Goal: Contribute content: Contribute content

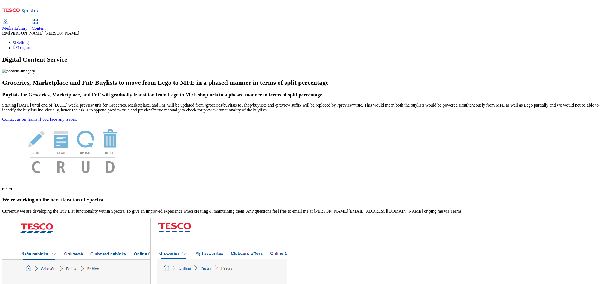
click at [27, 26] on span "Media Library" at bounding box center [14, 28] width 25 height 5
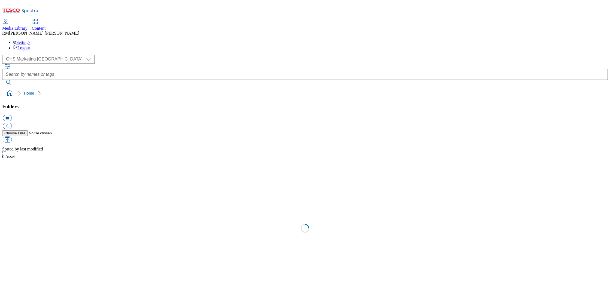
scroll to position [0, 0]
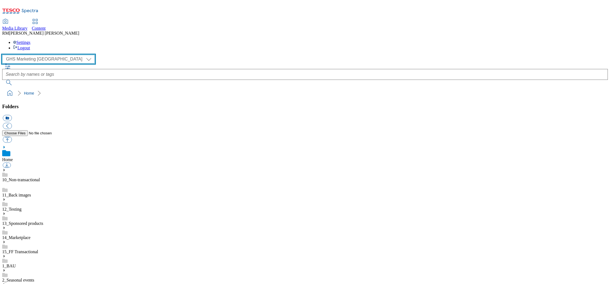
click at [44, 55] on select "GHS Marketing UK iGHS Marketing CE MCA CZ MCA HU MCA SK" at bounding box center [48, 59] width 93 height 9
select select "flare-ighs-ce-mktg"
click at [4, 55] on select "GHS Marketing UK iGHS Marketing CE MCA CZ MCA HU MCA SK" at bounding box center [48, 59] width 93 height 9
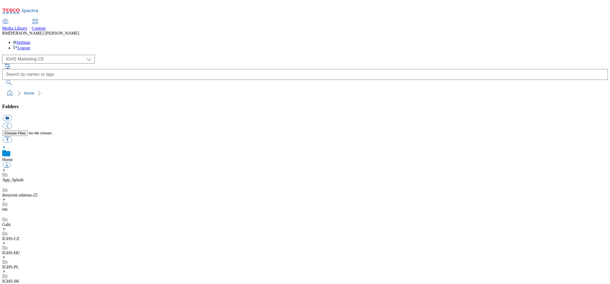
click at [5, 241] on use at bounding box center [4, 242] width 1 height 3
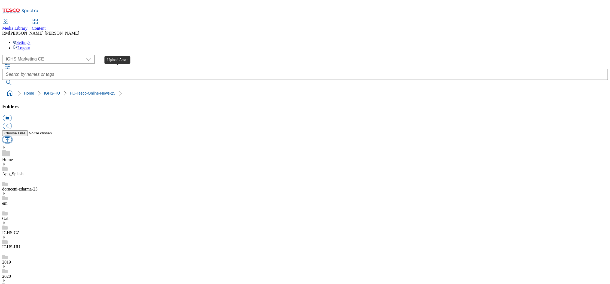
click at [12, 136] on button "button" at bounding box center [7, 139] width 9 height 6
type input "C:\fakepath\Autumn_SSD_banner_1_EN.jpg"
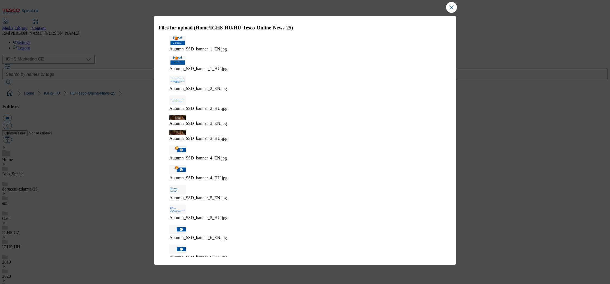
type textarea "Autumn_SSD"
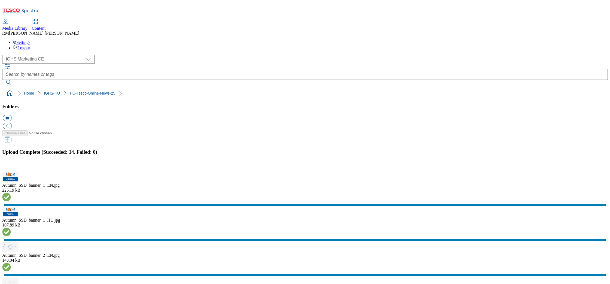
click at [11, 170] on button "button" at bounding box center [7, 168] width 8 height 5
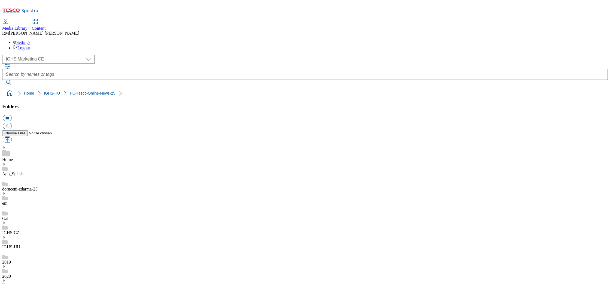
click at [12, 136] on button "button" at bounding box center [7, 139] width 9 height 6
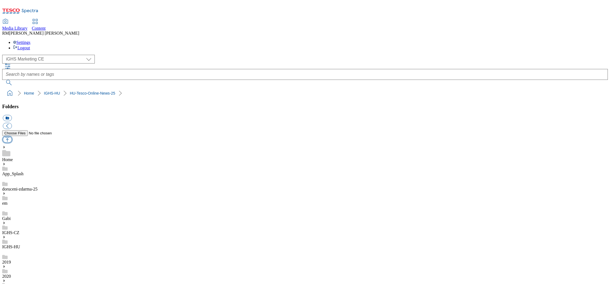
type input "C:\fakepath\Autumn_SSD_banner_1_HU.jpg"
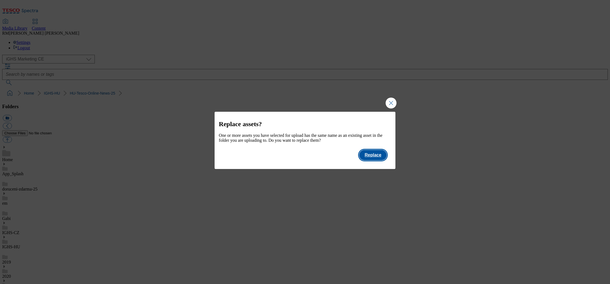
click at [372, 160] on button "Replace" at bounding box center [372, 155] width 27 height 10
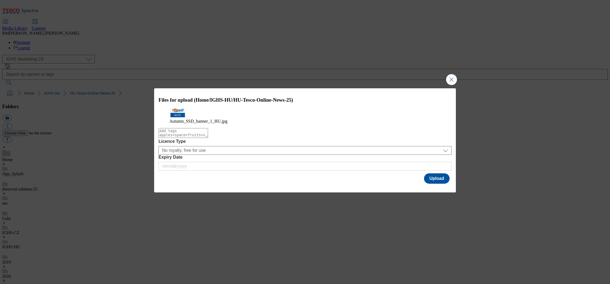
click at [208, 138] on textarea "Modal" at bounding box center [183, 133] width 50 height 10
type textarea "Autumn_SSD"
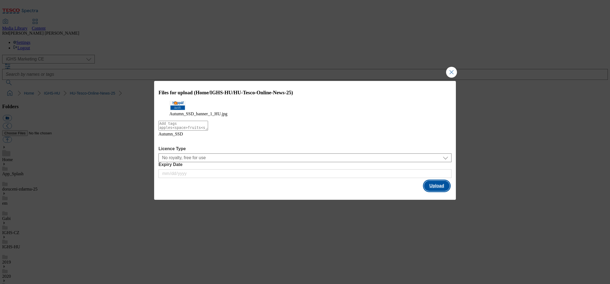
click at [435, 188] on button "Upload" at bounding box center [437, 186] width 26 height 10
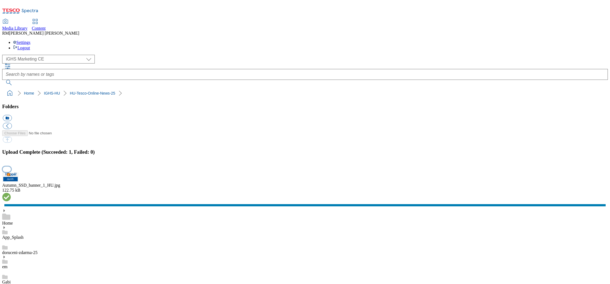
click at [11, 169] on button "button" at bounding box center [7, 168] width 8 height 5
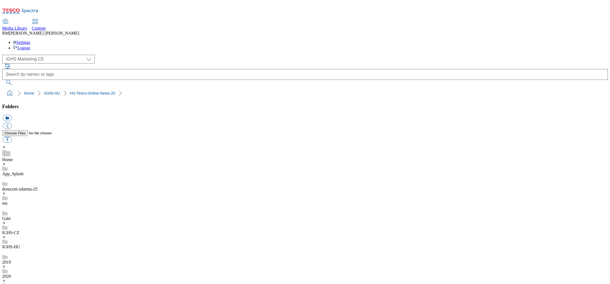
scroll to position [0, 0]
click at [12, 136] on button "button" at bounding box center [7, 139] width 9 height 6
type input "C:\fakepath\Autumn_SSD_banner_1_HU_1.jpg"
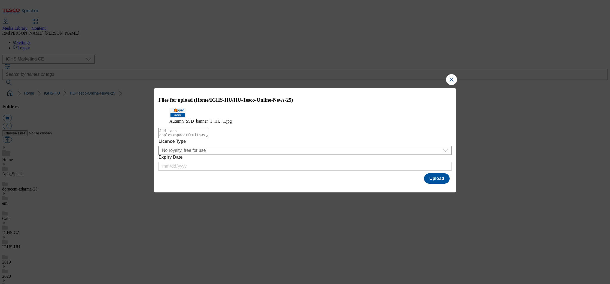
click at [208, 138] on textarea "Modal" at bounding box center [183, 133] width 50 height 10
type textarea "Autumn_SSD"
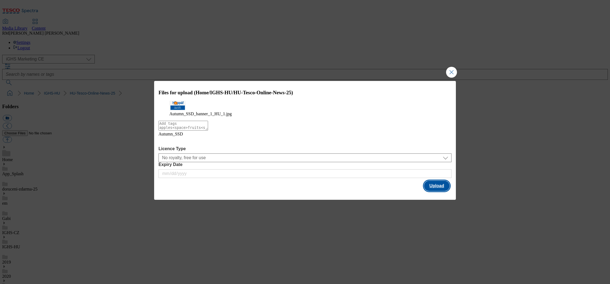
click at [442, 187] on button "Upload" at bounding box center [437, 186] width 26 height 10
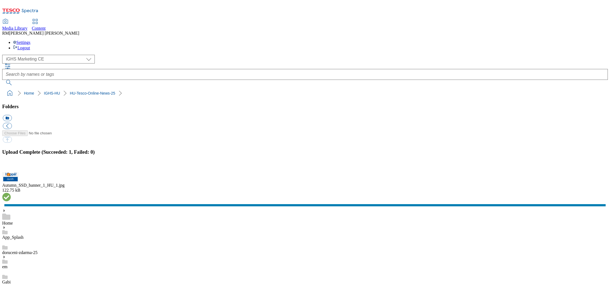
drag, startPoint x: 604, startPoint y: 168, endPoint x: 599, endPoint y: 168, distance: 5.7
click at [11, 168] on button "button" at bounding box center [7, 168] width 8 height 5
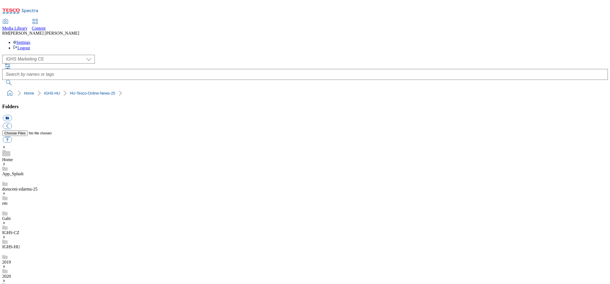
scroll to position [0, 0]
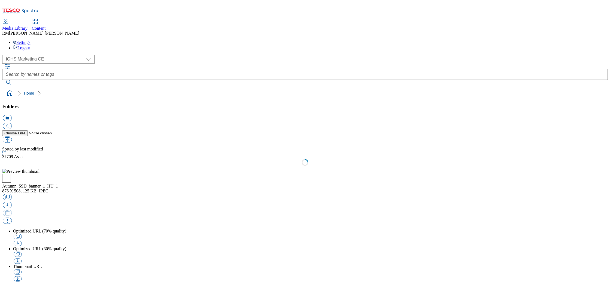
select select "flare-ighs-ce-mktg"
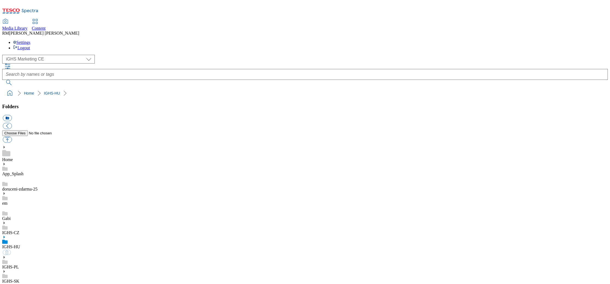
select select "flare-ighs-ce-mktg"
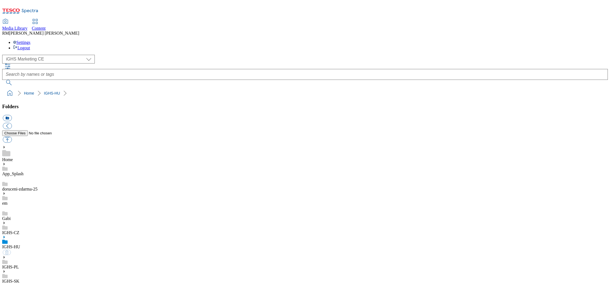
select select "flare-ighs-ce-mktg"
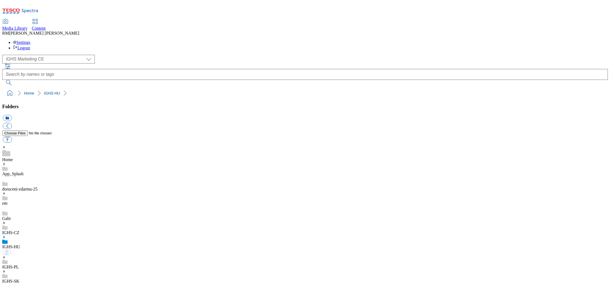
select select "flare-ighs-ce-mktg"
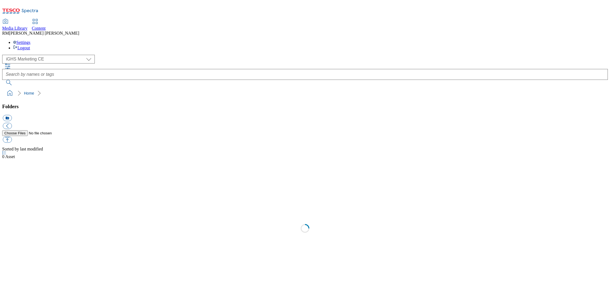
select select "flare-ighs-ce-mktg"
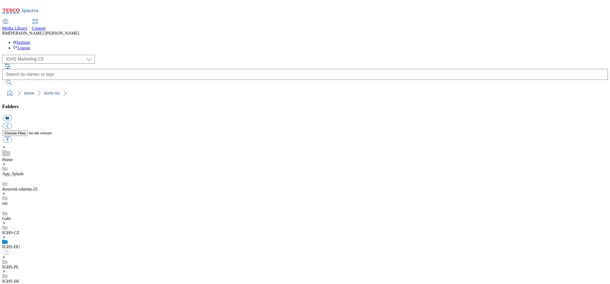
select select "flare-ighs-ce-mktg"
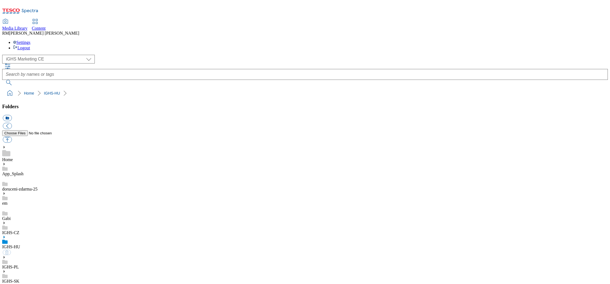
select select "flare-ighs-ce-mktg"
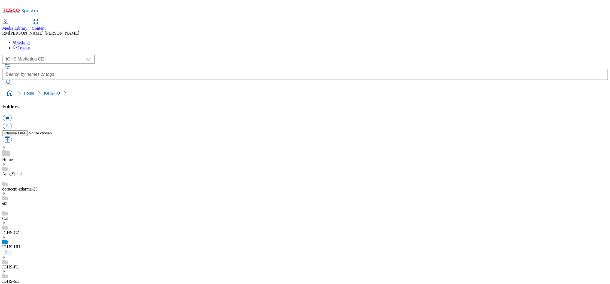
select select "flare-ighs-ce-mktg"
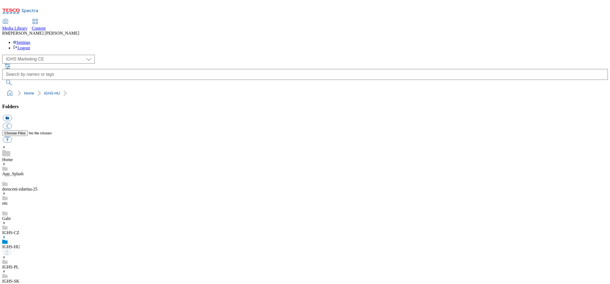
select select "flare-ighs-ce-mktg"
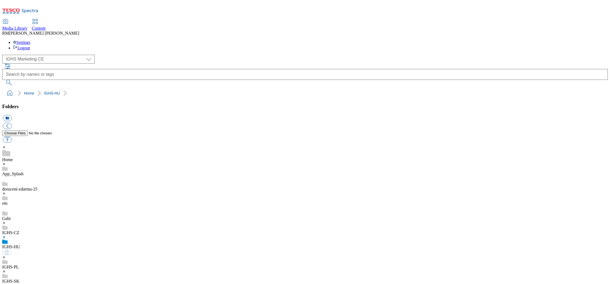
select select "flare-ighs-ce-mktg"
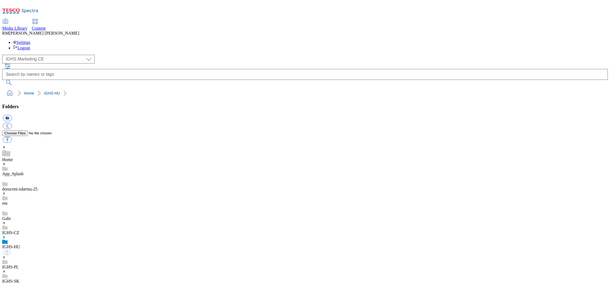
select select "flare-ighs-ce-mktg"
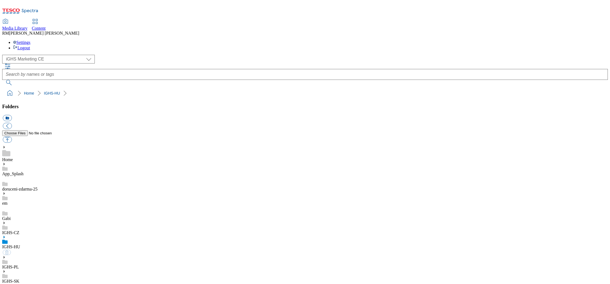
select select "flare-ighs-ce-mktg"
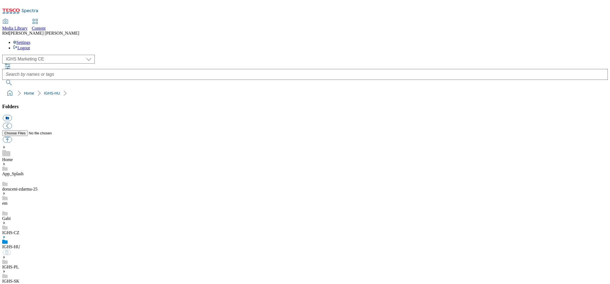
select select "flare-ighs-ce-mktg"
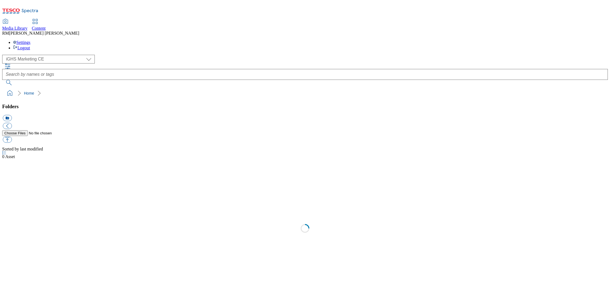
select select "flare-ighs-ce-mktg"
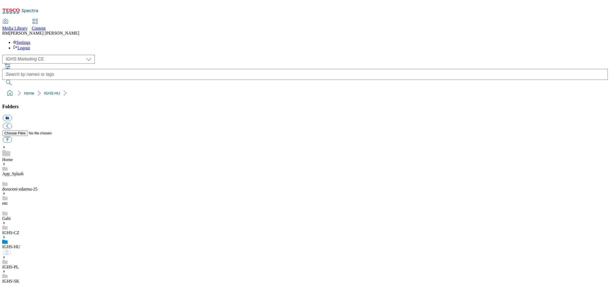
select select "flare-ighs-ce-mktg"
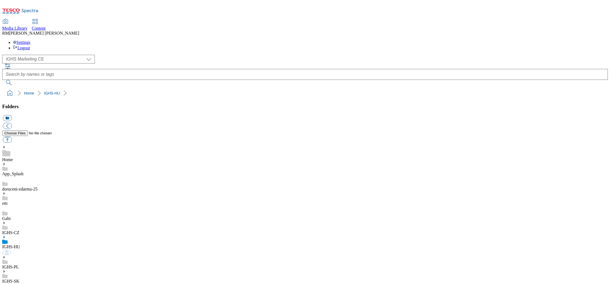
select select "flare-ighs-ce-mktg"
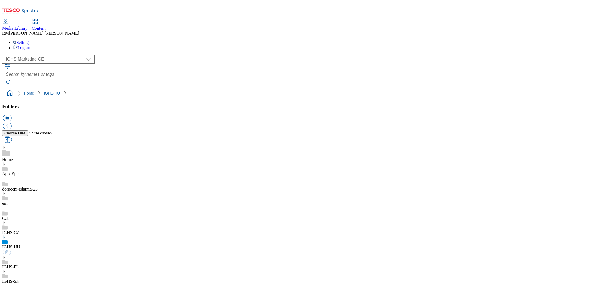
select select "flare-ighs-ce-mktg"
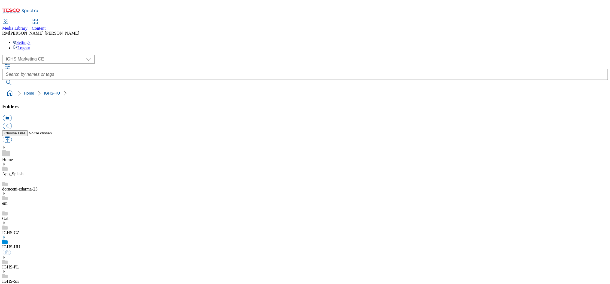
select select "flare-ighs-ce-mktg"
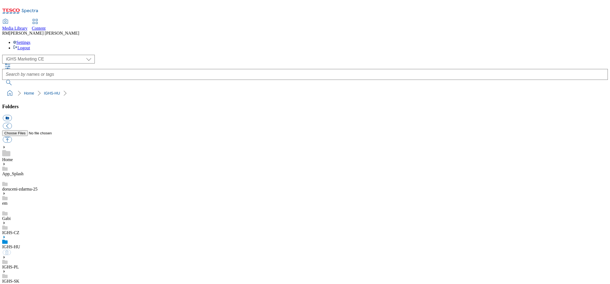
select select "flare-ighs-ce-mktg"
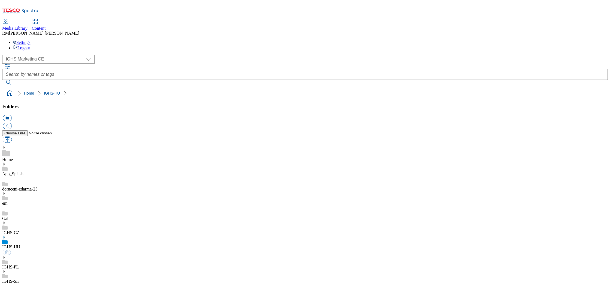
select select "flare-ighs-ce-mktg"
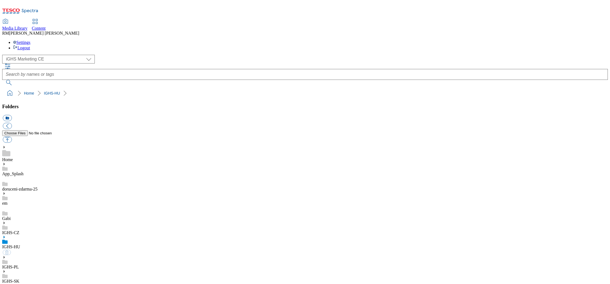
select select "flare-ighs-ce-mktg"
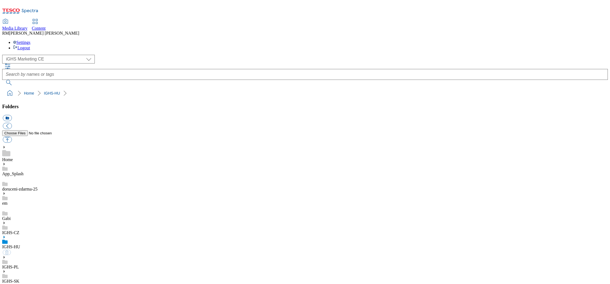
select select "flare-ighs-ce-mktg"
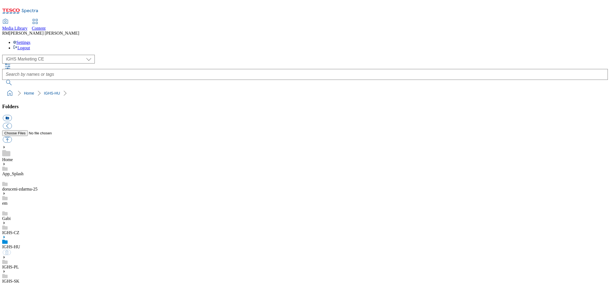
select select "flare-ighs-ce-mktg"
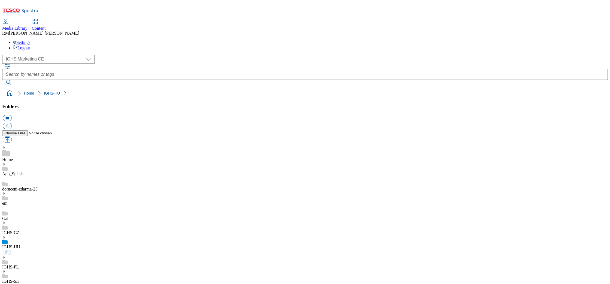
select select "flare-ighs-ce-mktg"
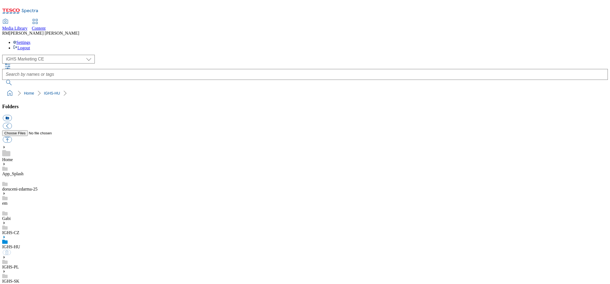
select select "flare-ighs-ce-mktg"
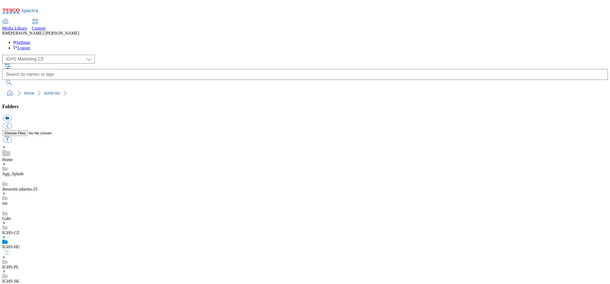
select select "flare-ighs-ce-mktg"
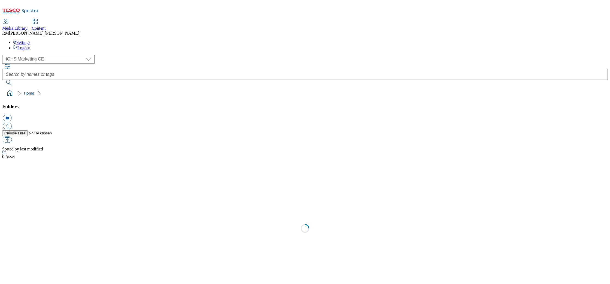
select select "flare-ighs-ce-mktg"
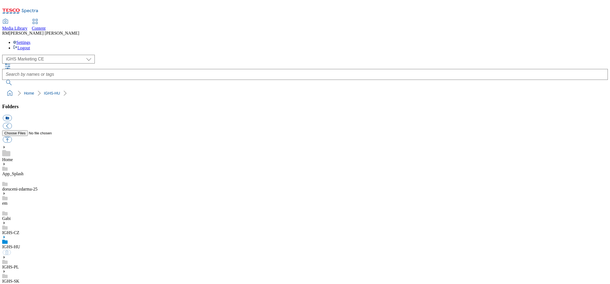
select select "flare-ighs-ce-mktg"
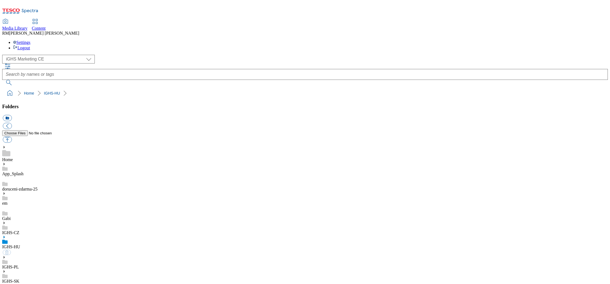
select select "flare-ighs-ce-mktg"
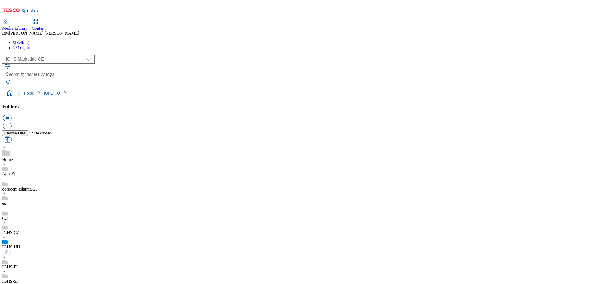
select select "flare-ighs-ce-mktg"
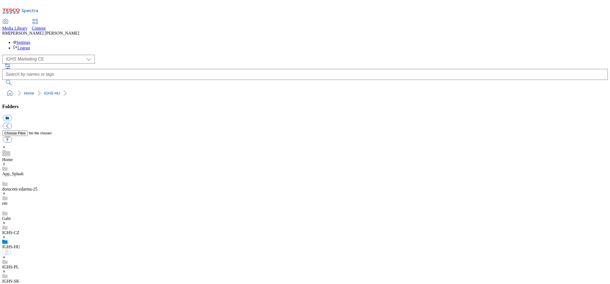
select select "flare-ighs-ce-mktg"
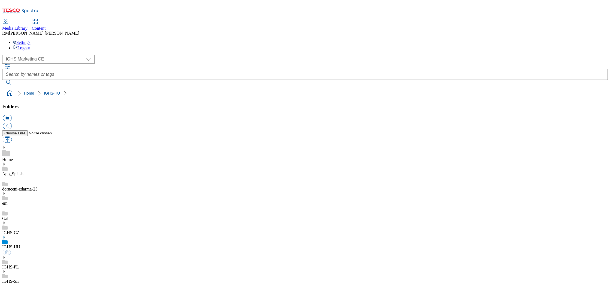
select select "flare-ighs-ce-mktg"
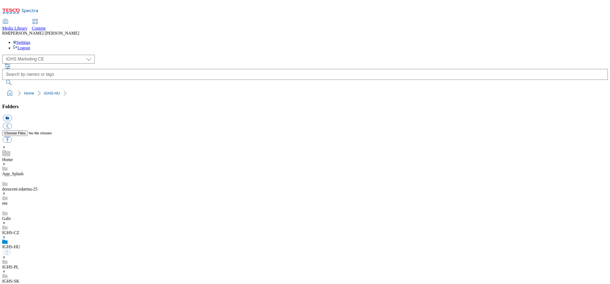
select select "flare-ighs-ce-mktg"
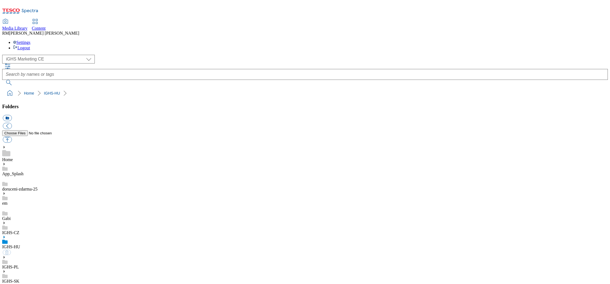
select select "flare-ighs-ce-mktg"
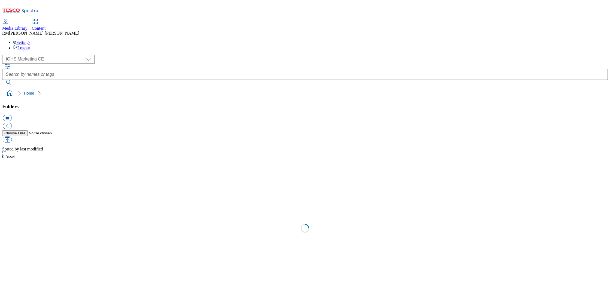
select select "flare-ighs-ce-mktg"
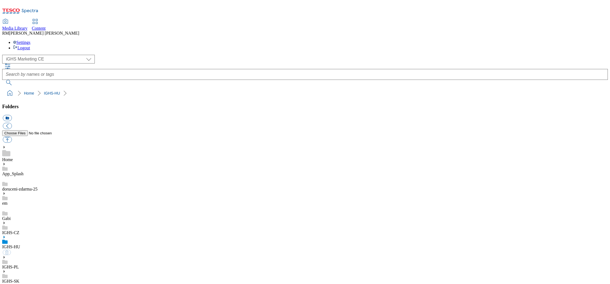
select select "flare-ighs-ce-mktg"
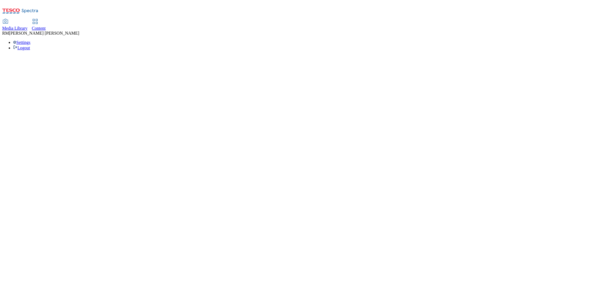
select select "flare-ighs-ce-mktg"
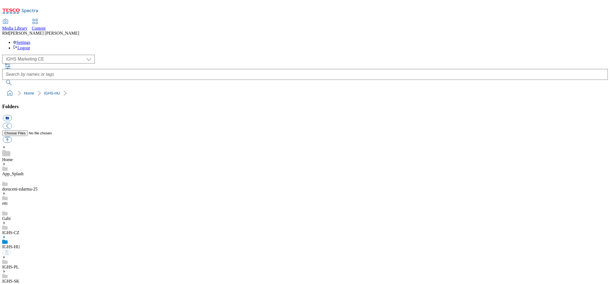
select select "flare-ighs-ce-mktg"
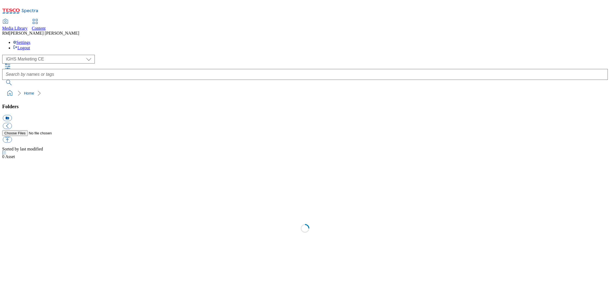
select select "flare-ighs-ce-mktg"
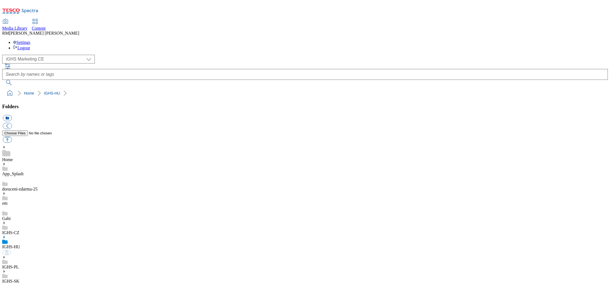
select select "flare-ighs-ce-mktg"
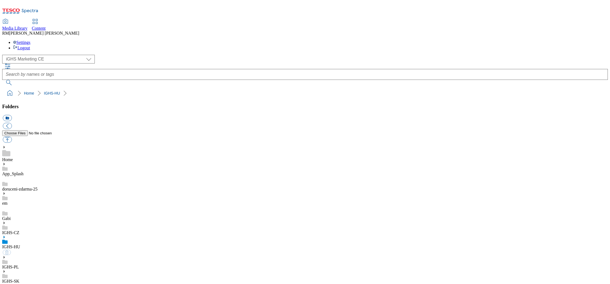
select select "flare-ighs-ce-mktg"
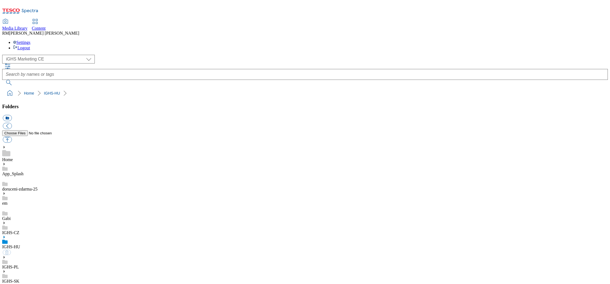
select select "flare-ighs-ce-mktg"
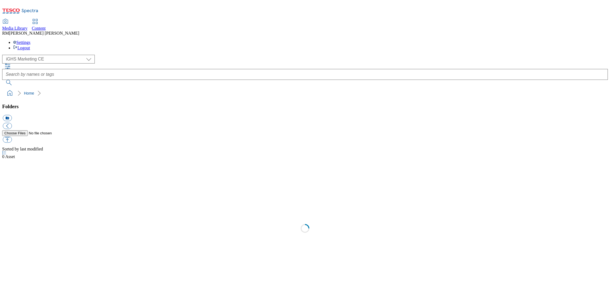
select select "flare-ighs-ce-mktg"
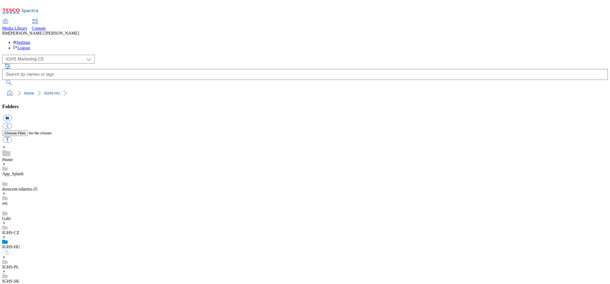
select select "flare-ighs-ce-mktg"
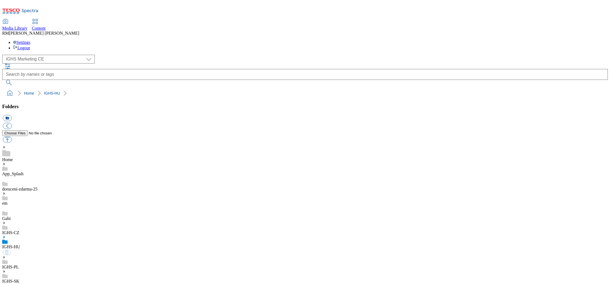
select select "flare-ighs-ce-mktg"
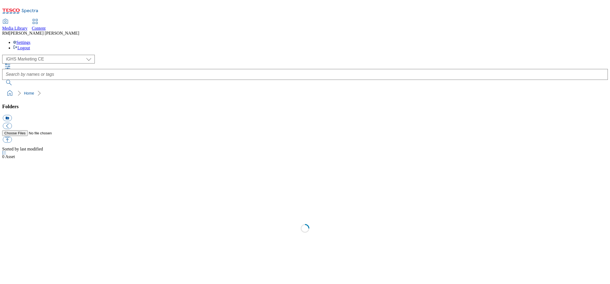
select select "flare-ighs-ce-mktg"
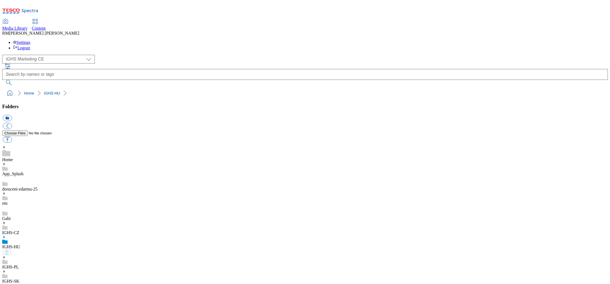
select select "flare-ighs-ce-mktg"
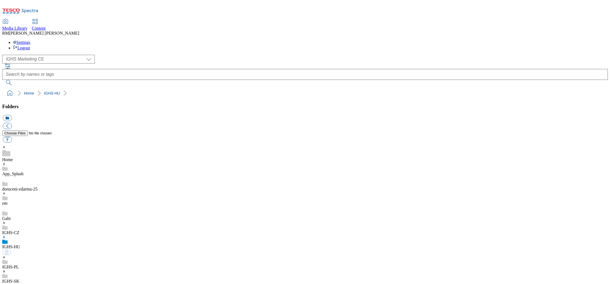
select select "flare-ighs-ce-mktg"
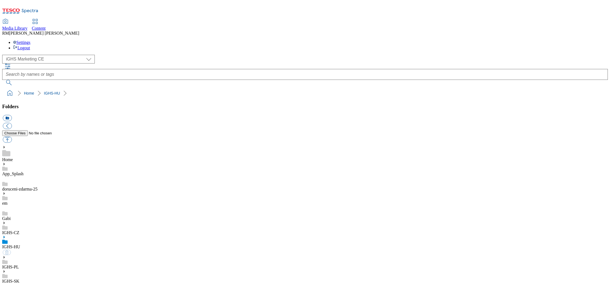
select select "flare-ighs-ce-mktg"
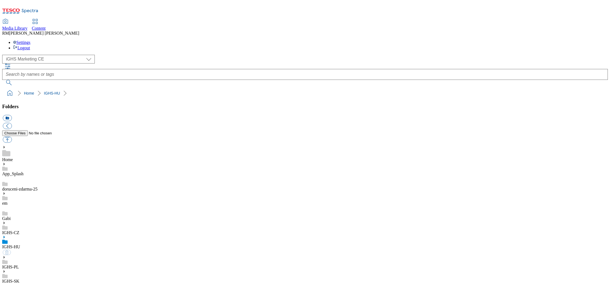
select select "flare-ighs-ce-mktg"
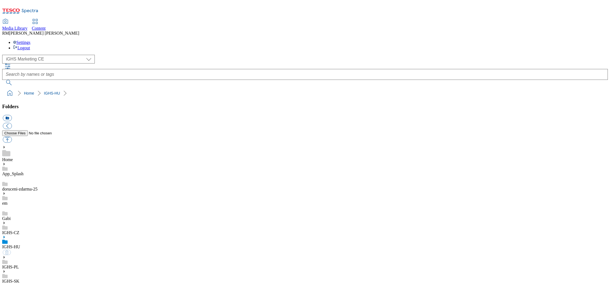
select select "flare-ighs-ce-mktg"
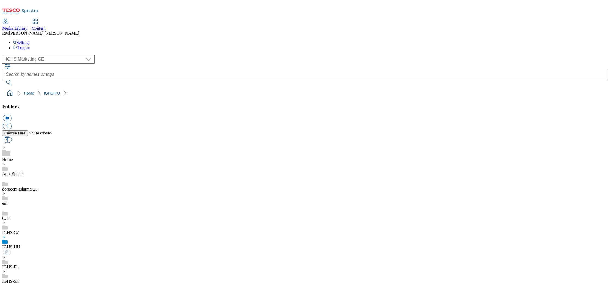
select select "flare-ighs-ce-mktg"
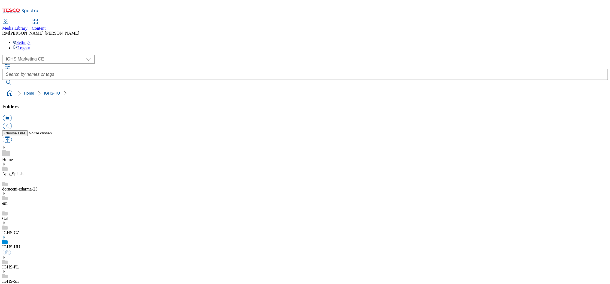
select select "flare-ighs-ce-mktg"
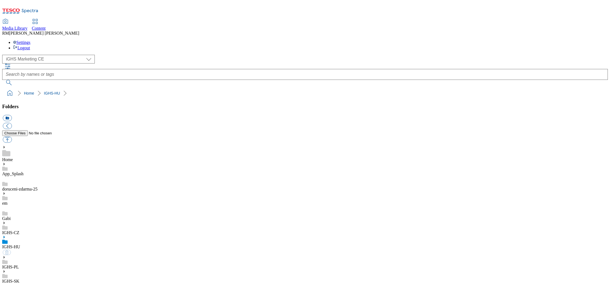
select select "flare-ighs-ce-mktg"
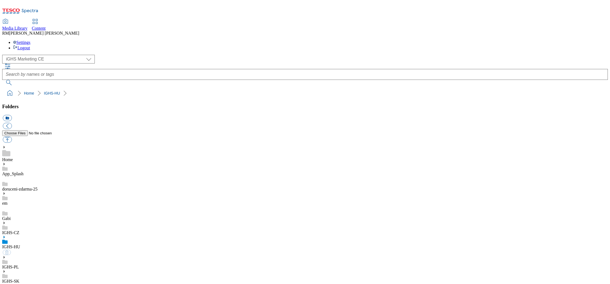
select select "flare-ighs-ce-mktg"
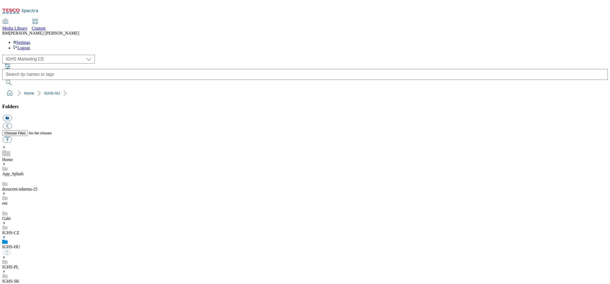
select select "flare-ighs-ce-mktg"
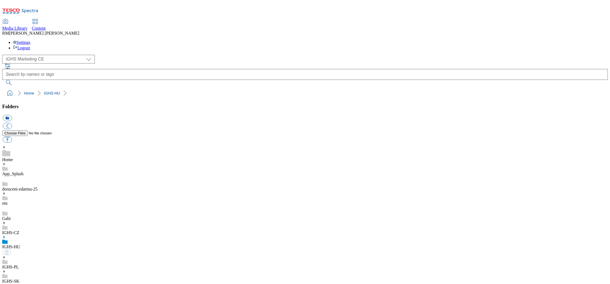
select select "flare-ighs-ce-mktg"
